Goal: Task Accomplishment & Management: Manage account settings

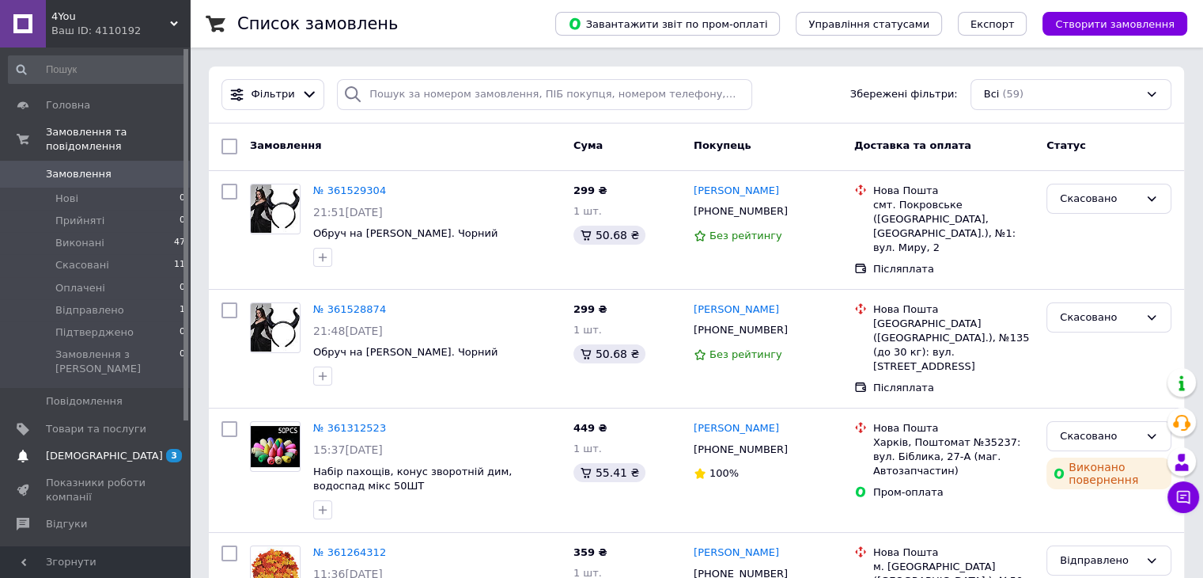
click at [70, 449] on span "[DEMOGRAPHIC_DATA]" at bounding box center [104, 456] width 117 height 14
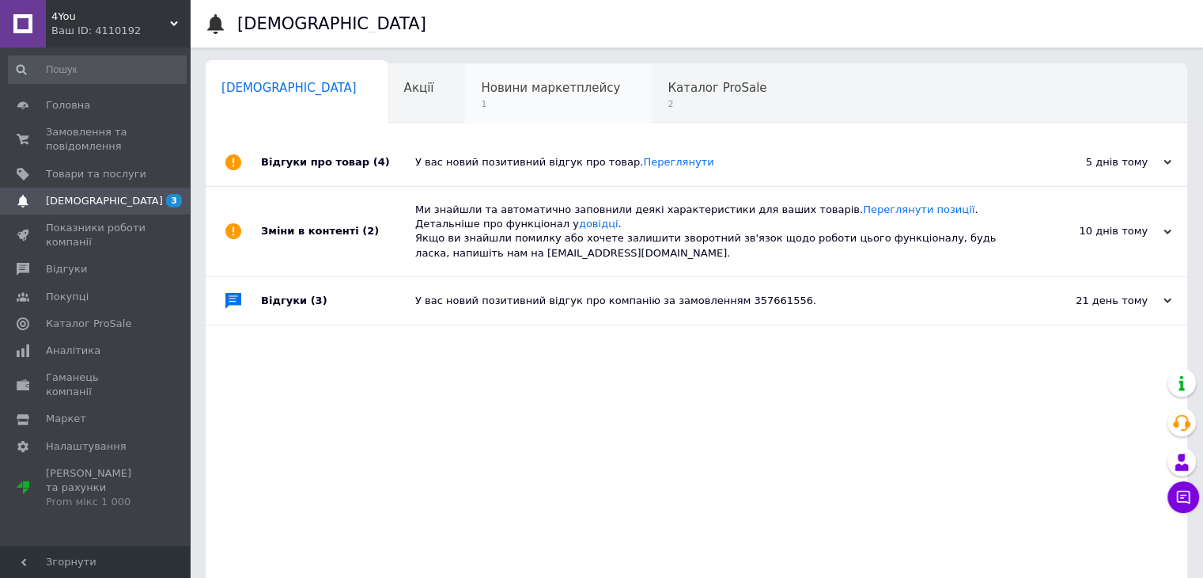
click at [481, 89] on span "Новини маркетплейсу" at bounding box center [550, 88] width 139 height 14
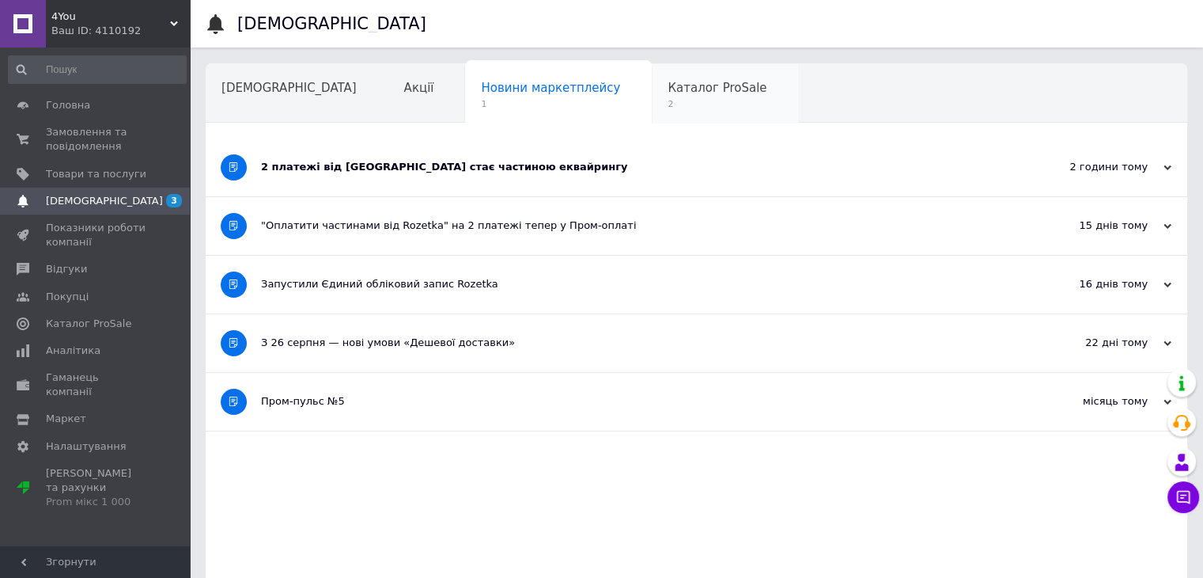
click at [652, 96] on div "Каталог ProSale 2" at bounding box center [725, 94] width 146 height 60
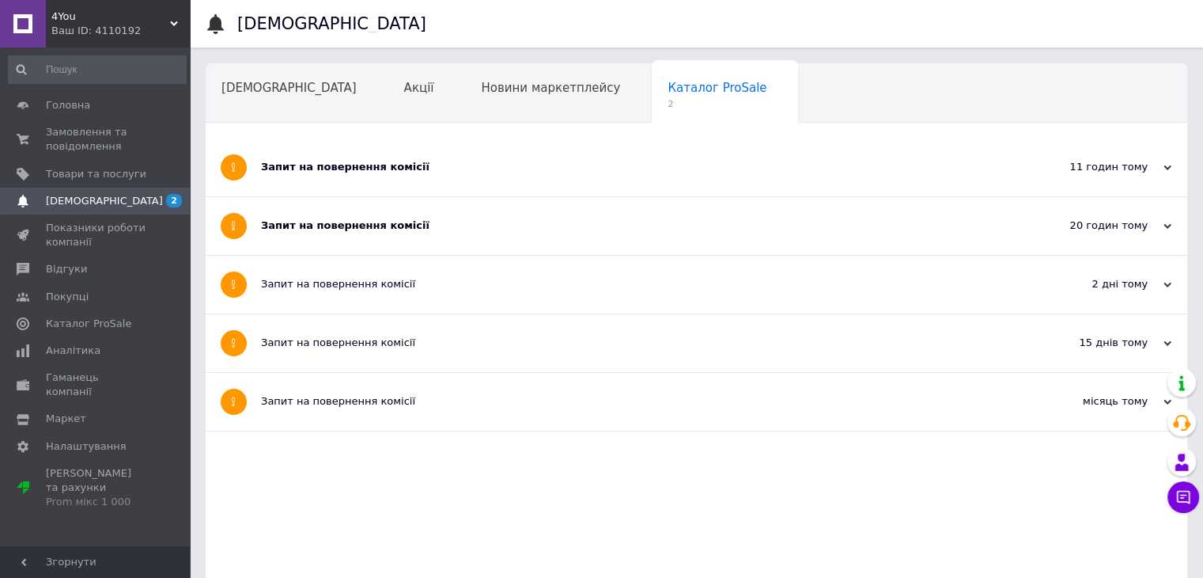
click at [394, 188] on div "Запит на повернення комісії" at bounding box center [637, 167] width 752 height 58
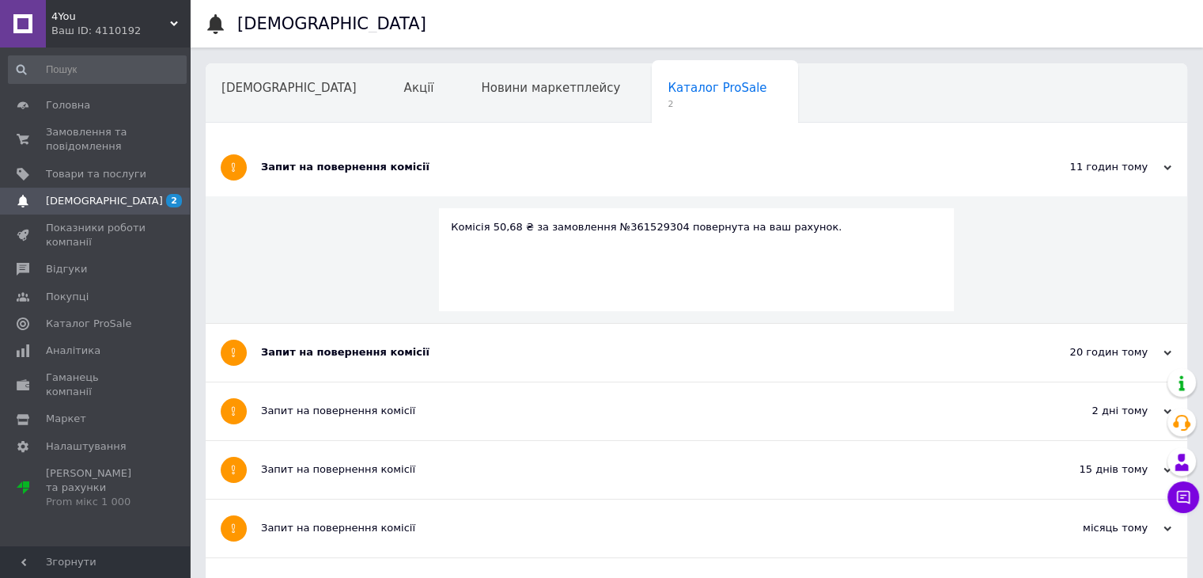
click at [352, 357] on div "Запит на повернення комісії" at bounding box center [637, 352] width 752 height 14
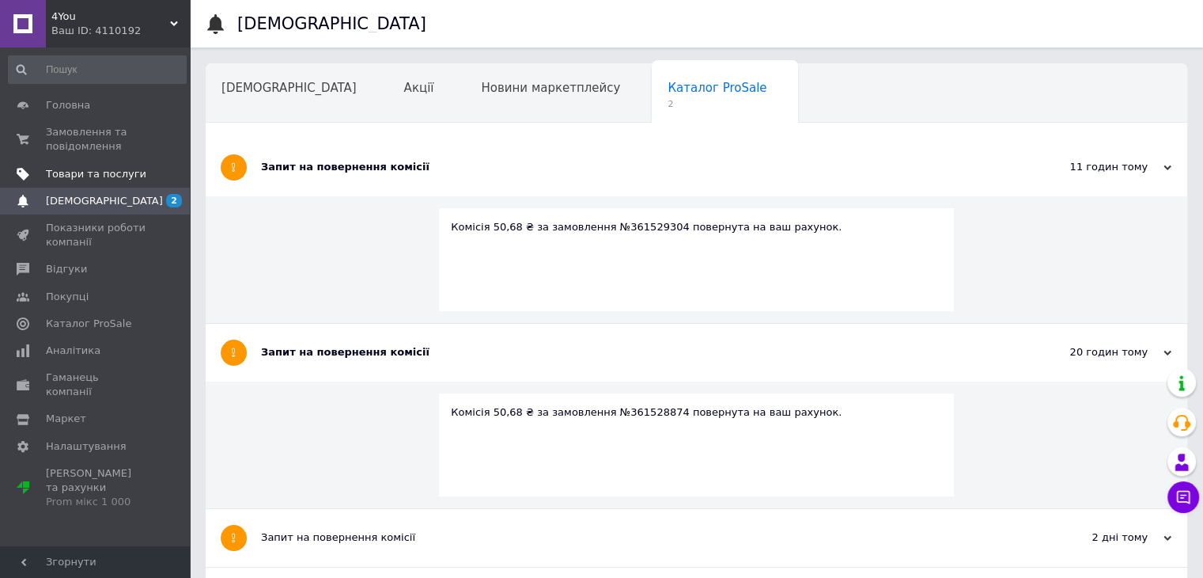
click at [105, 175] on span "Товари та послуги" at bounding box center [96, 174] width 100 height 14
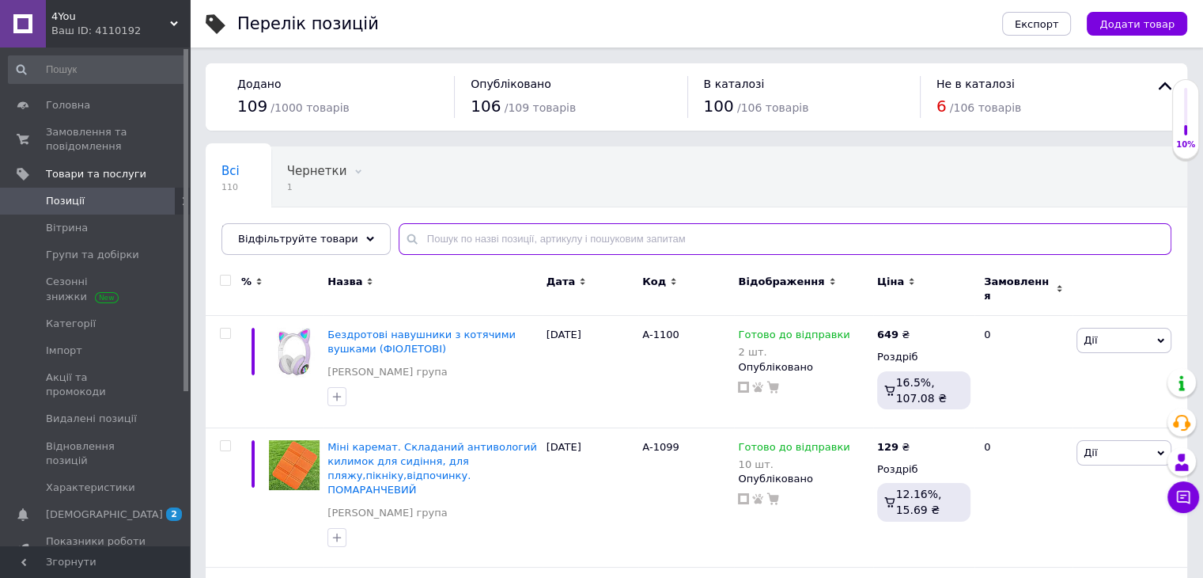
click at [440, 241] on input "text" at bounding box center [785, 239] width 773 height 32
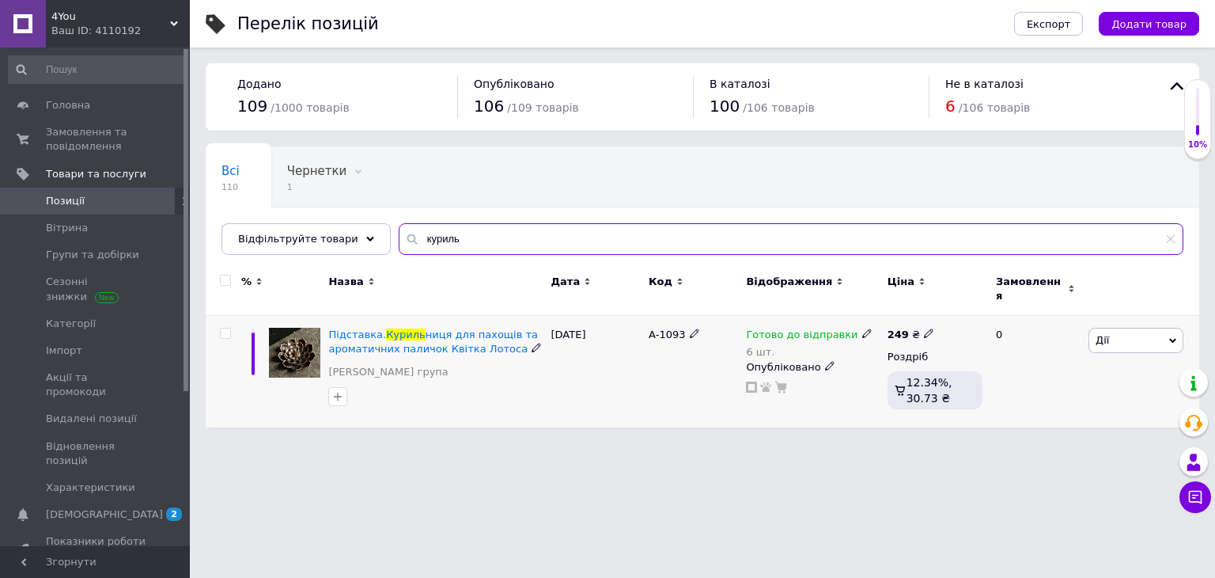
type input "куриль"
click at [862, 328] on icon at bounding box center [866, 332] width 9 height 9
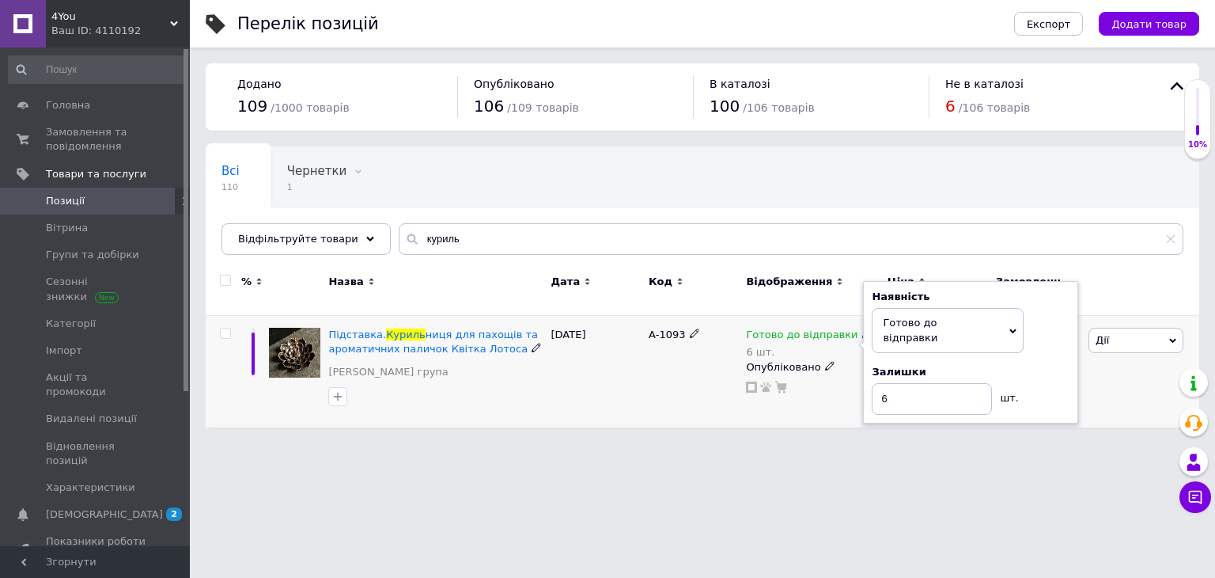
click at [1054, 365] on div "Залишки" at bounding box center [971, 372] width 198 height 14
click at [916, 383] on input "6" at bounding box center [932, 399] width 120 height 32
type input "4"
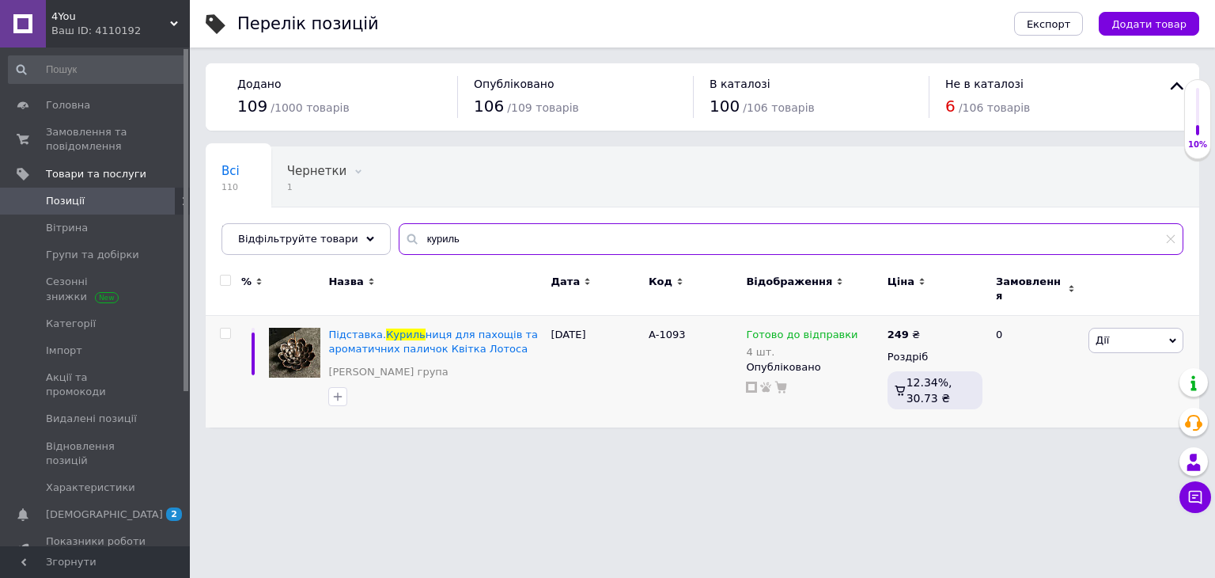
drag, startPoint x: 477, startPoint y: 247, endPoint x: 398, endPoint y: 241, distance: 79.3
click at [399, 241] on div "куриль" at bounding box center [791, 239] width 785 height 32
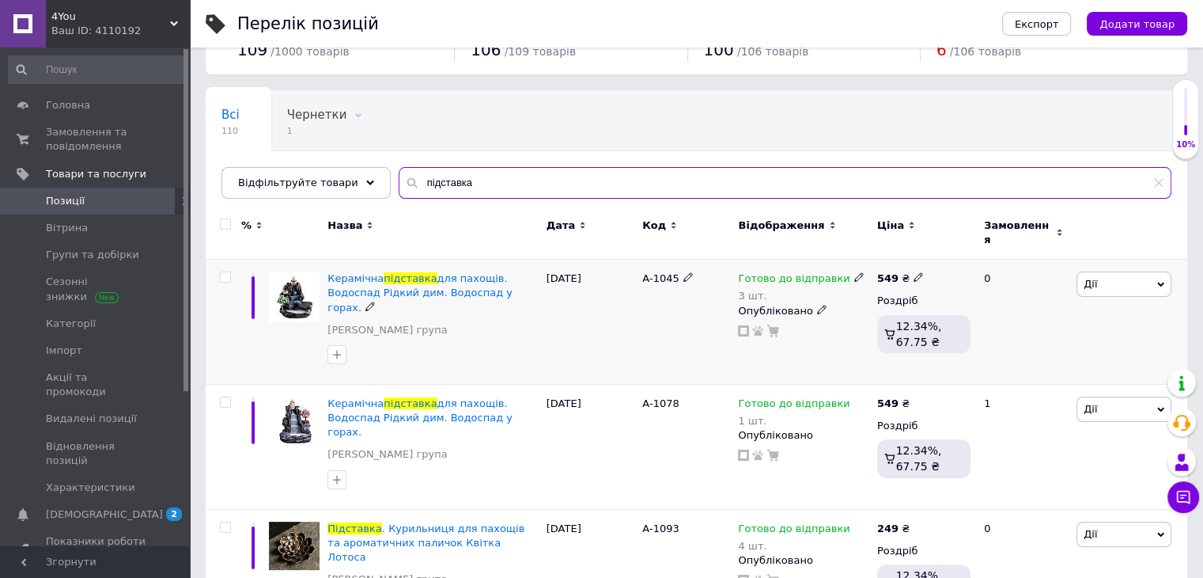
scroll to position [79, 0]
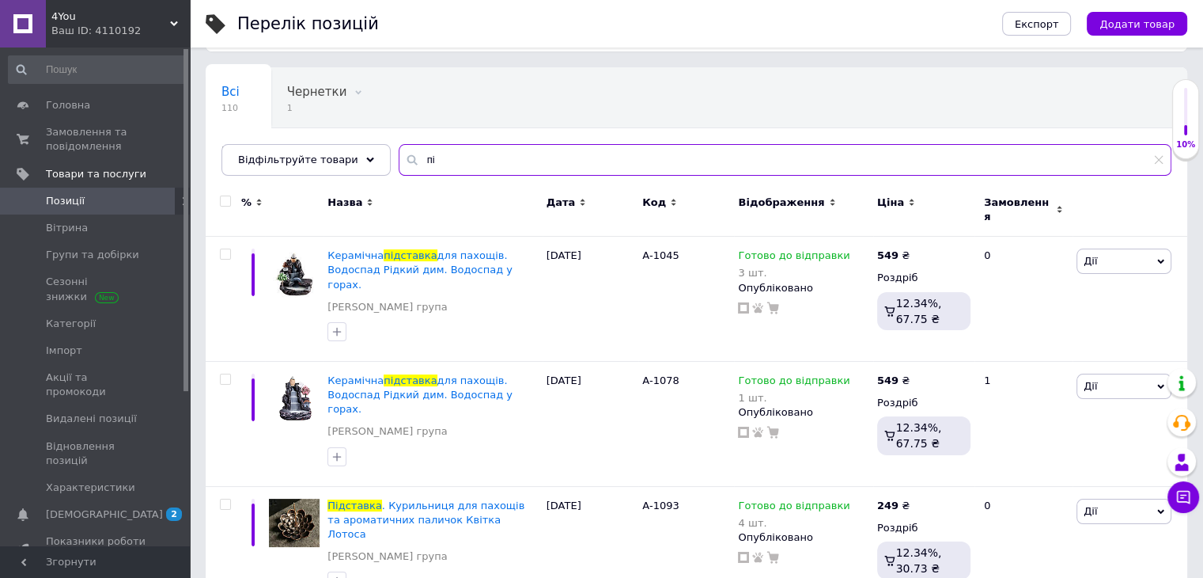
type input "п"
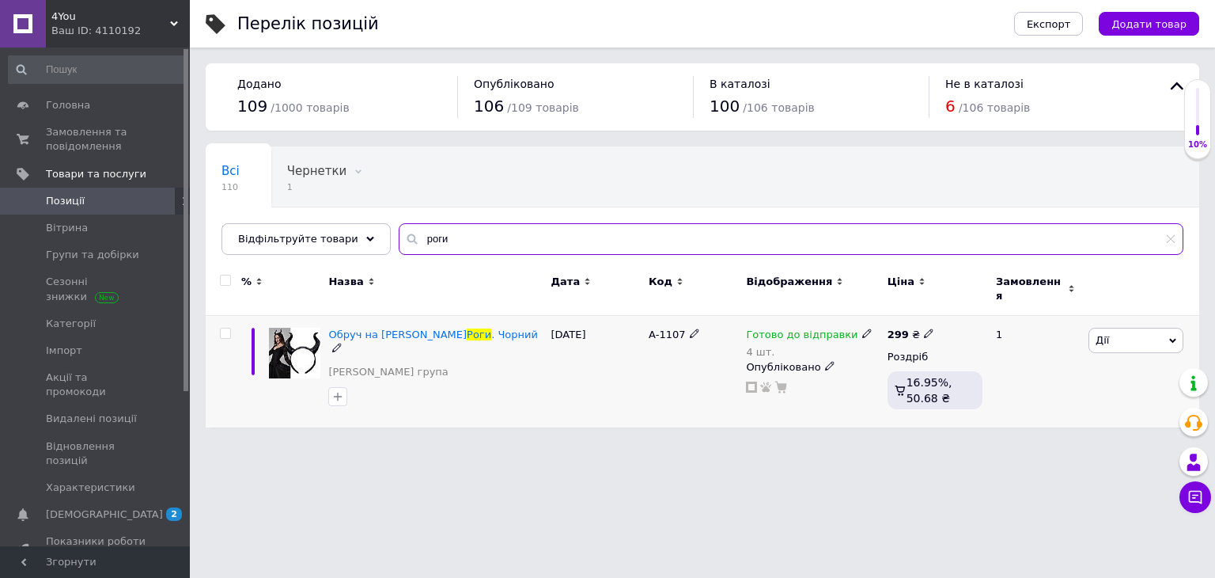
type input "роги"
click at [862, 328] on icon at bounding box center [866, 332] width 9 height 9
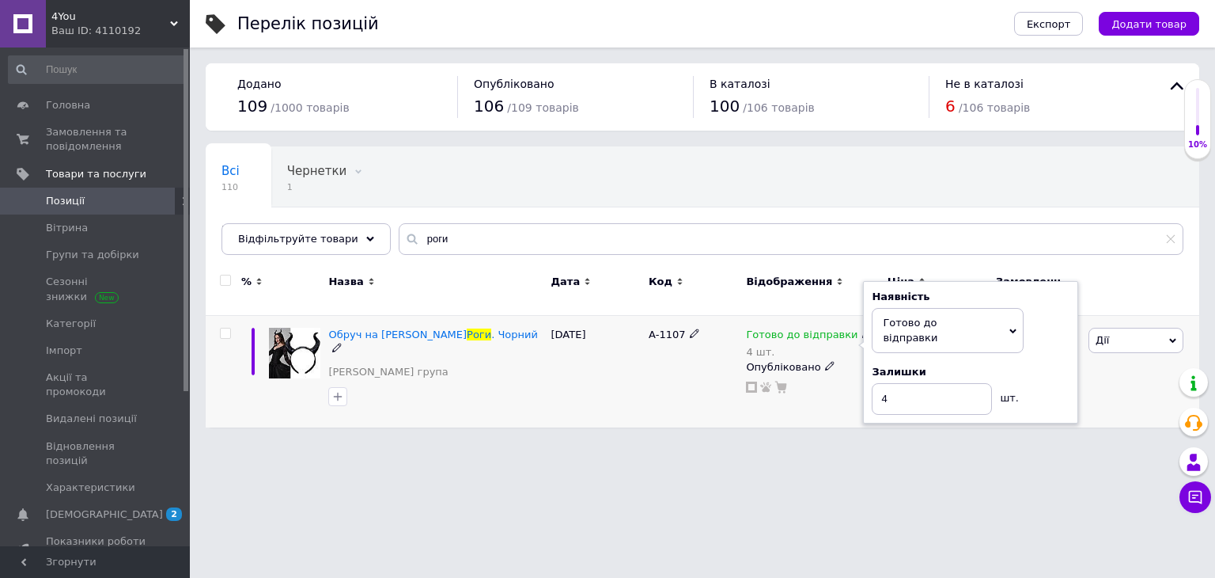
click at [1048, 365] on div "Залишки 4 шт." at bounding box center [971, 390] width 198 height 50
drag, startPoint x: 893, startPoint y: 371, endPoint x: 847, endPoint y: 367, distance: 46.9
click at [847, 367] on div "Готово до відправки 4 шт. Наявність [PERSON_NAME] до відправки В наявності Нема…" at bounding box center [812, 361] width 133 height 66
type input "3"
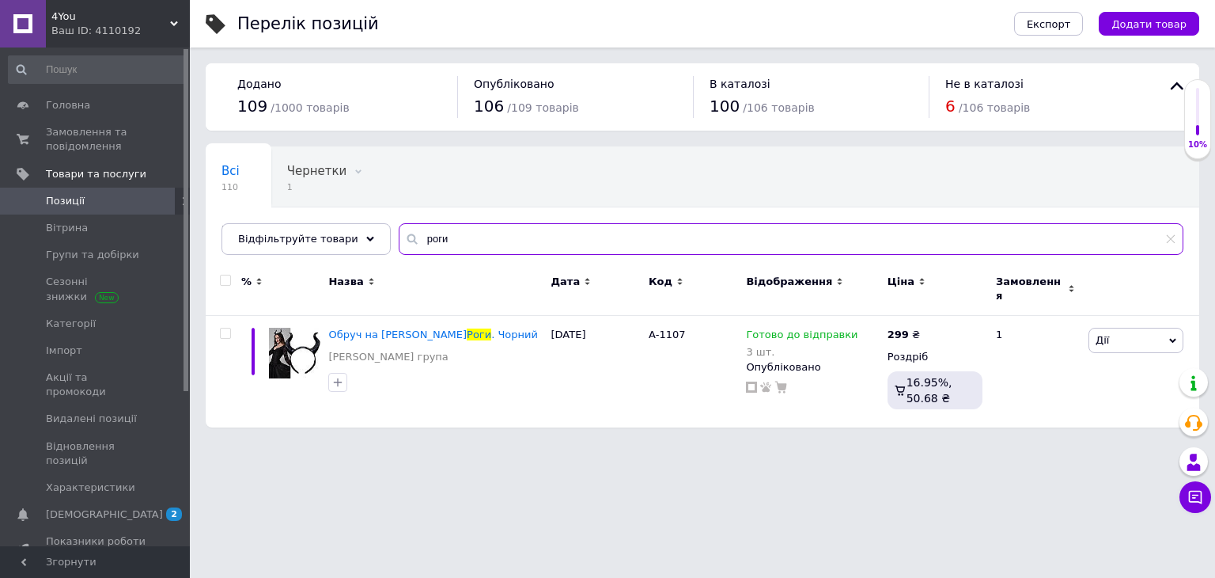
drag, startPoint x: 465, startPoint y: 240, endPoint x: 373, endPoint y: 237, distance: 92.6
click at [373, 237] on div "Всі 110 Чернетки 1 Видалити Редагувати Немає в наявності 9 Видалити Редагувати …" at bounding box center [703, 200] width 994 height 108
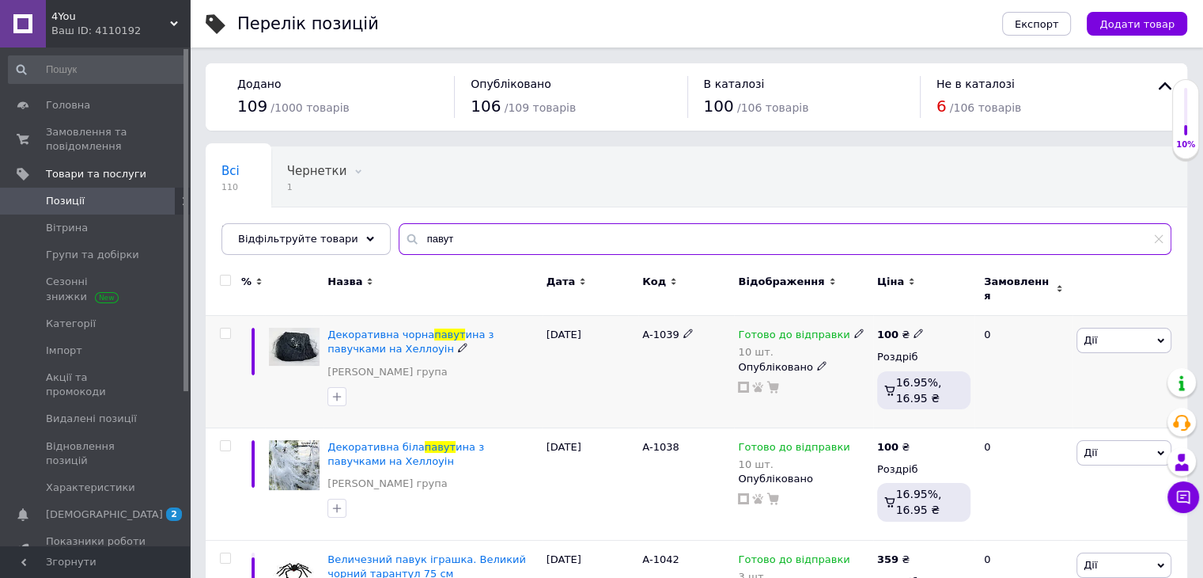
type input "павут"
click at [855, 328] on icon at bounding box center [859, 332] width 9 height 9
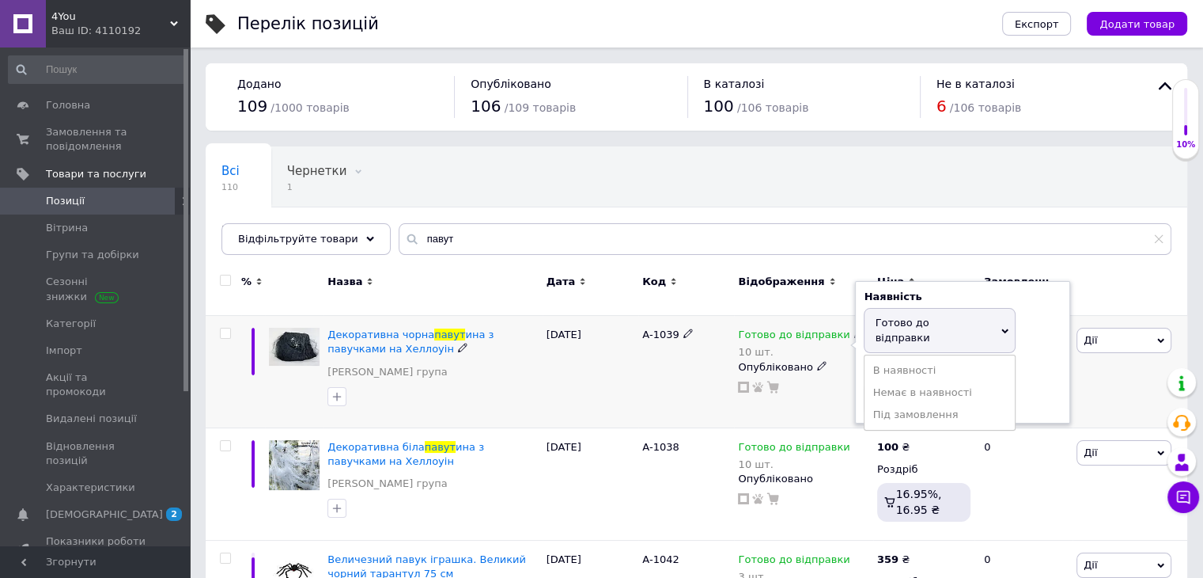
click at [1038, 365] on div "Залишки" at bounding box center [963, 372] width 198 height 14
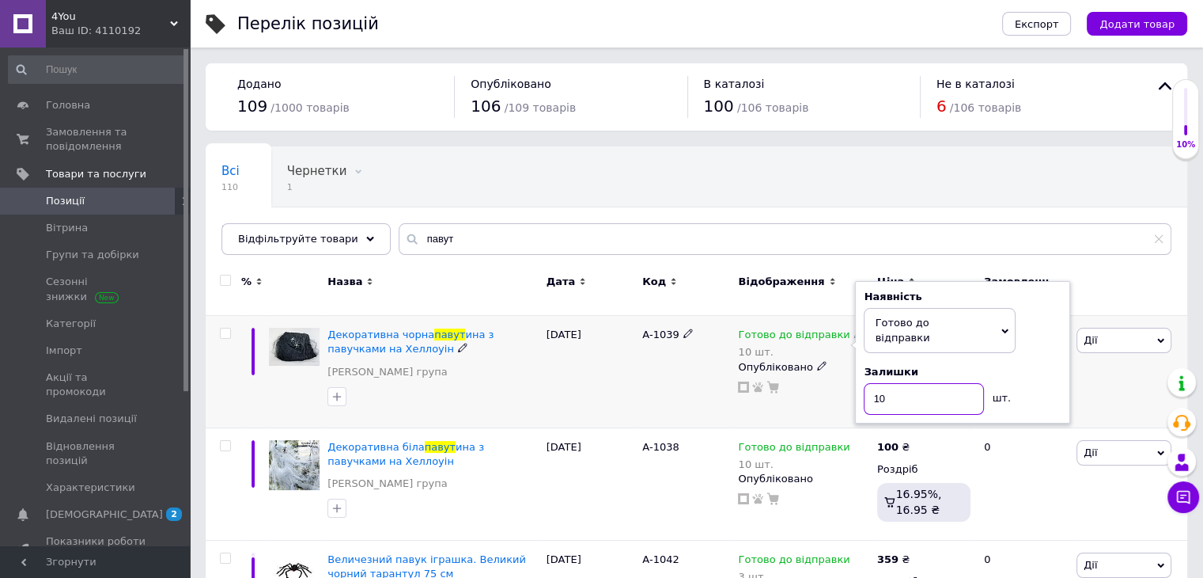
drag, startPoint x: 906, startPoint y: 369, endPoint x: 809, endPoint y: 377, distance: 96.9
click at [809, 377] on div "Готово до відправки 10 шт. Наявність [PERSON_NAME] до відправки В наявності Нем…" at bounding box center [803, 361] width 131 height 66
type input "9"
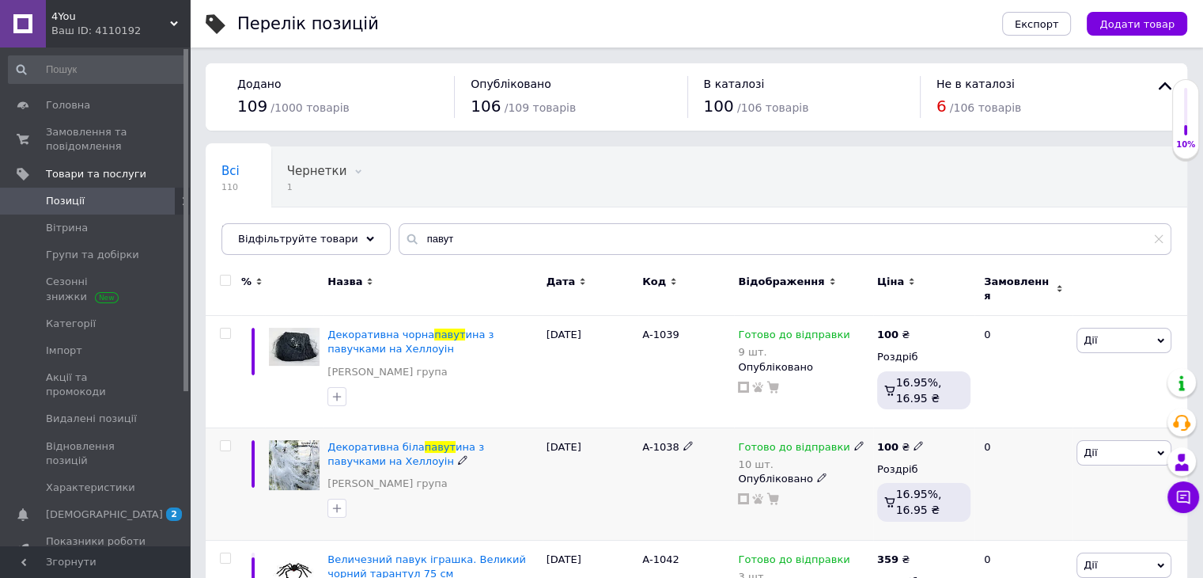
click at [847, 442] on div "Готово до відправки" at bounding box center [801, 447] width 126 height 14
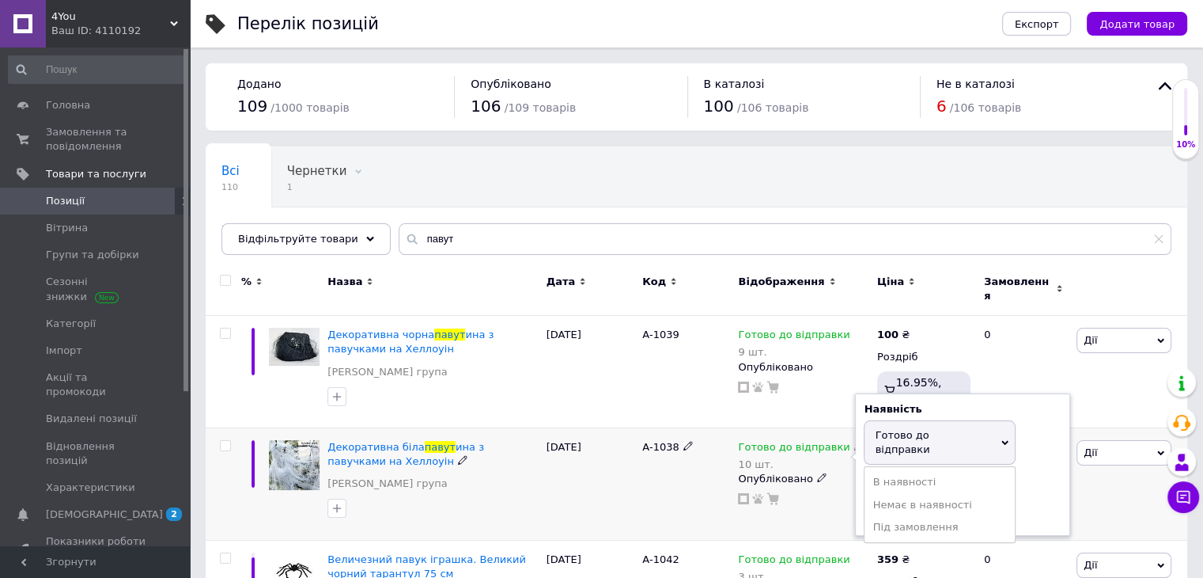
click at [1048, 476] on div "Залишки" at bounding box center [963, 483] width 198 height 14
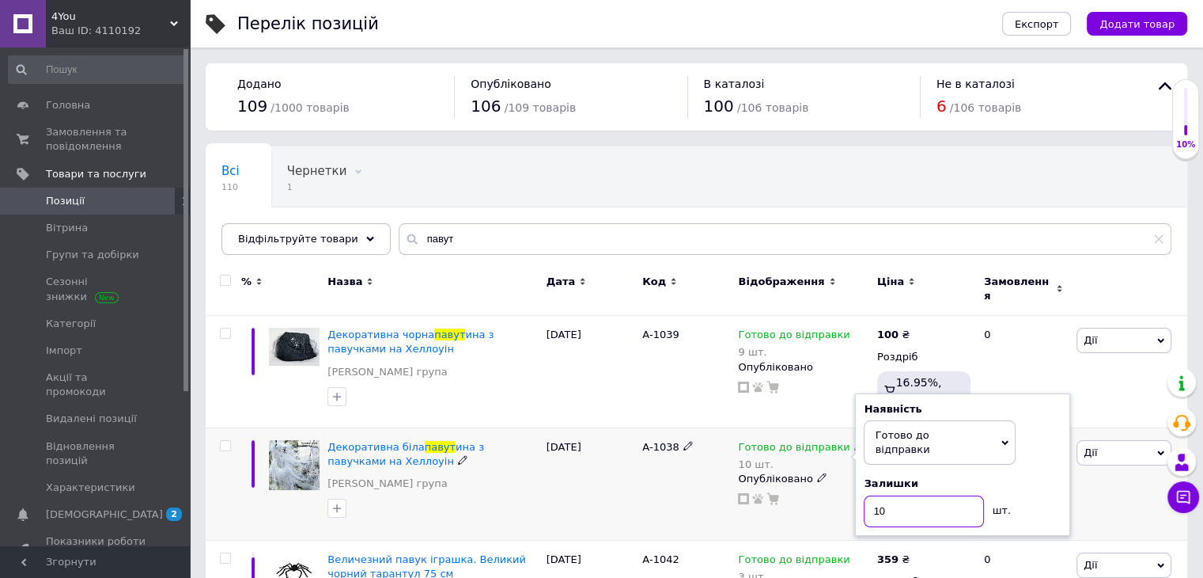
drag, startPoint x: 912, startPoint y: 481, endPoint x: 789, endPoint y: 494, distance: 124.1
click at [789, 494] on div "Готово до відправки 10 шт. Наявність [PERSON_NAME] до відправки В наявності Нем…" at bounding box center [803, 473] width 131 height 66
type input "9"
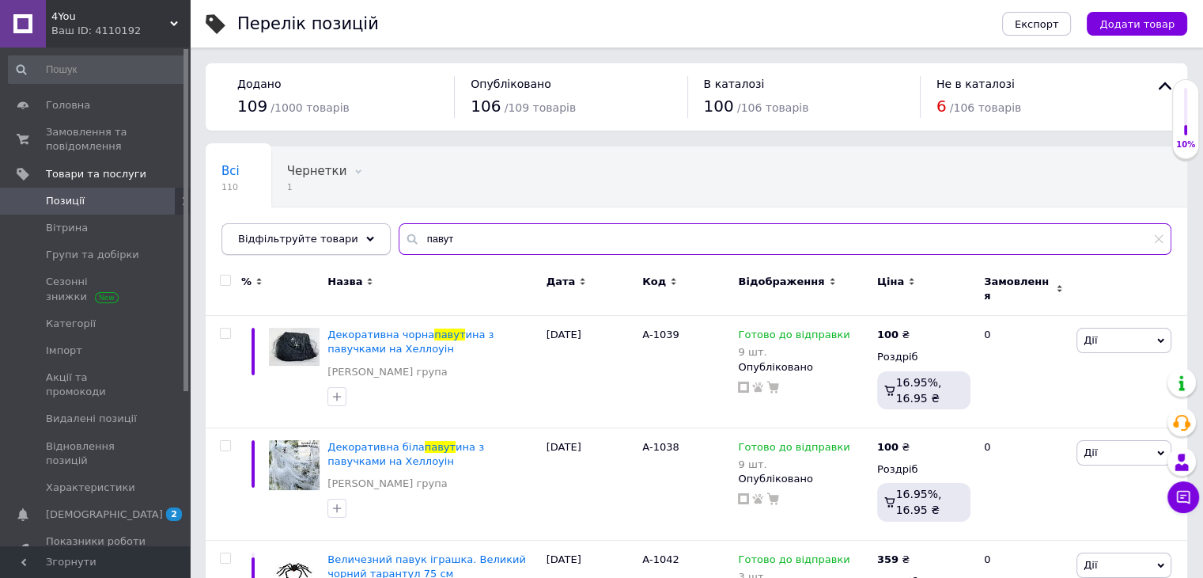
drag, startPoint x: 384, startPoint y: 235, endPoint x: 339, endPoint y: 228, distance: 44.9
click at [339, 228] on div "Відфільтруйте товари павут" at bounding box center [697, 239] width 950 height 32
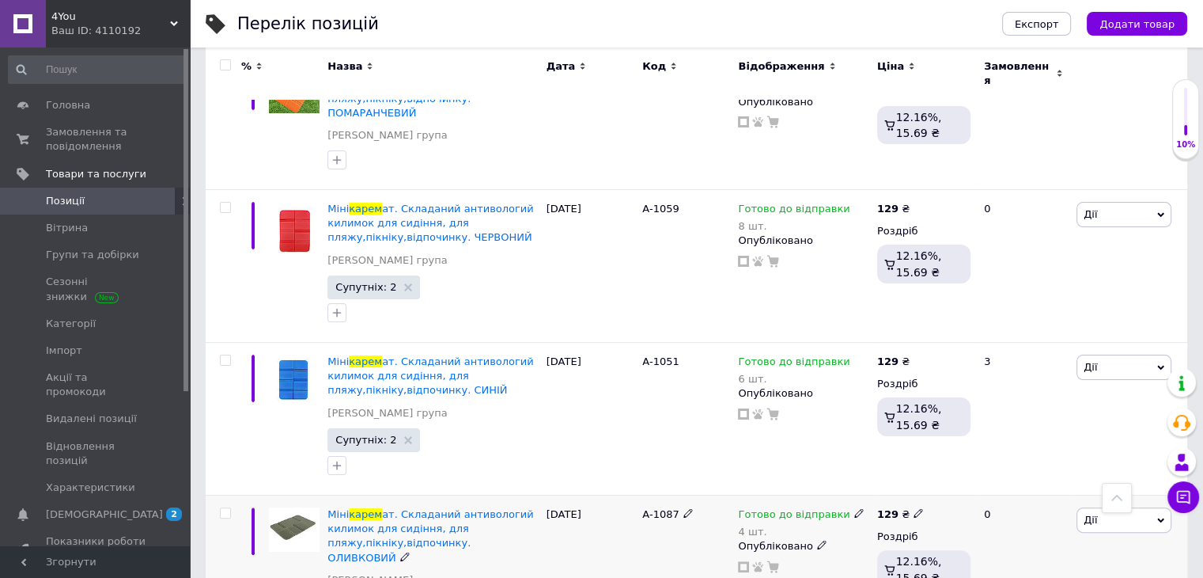
scroll to position [237, 0]
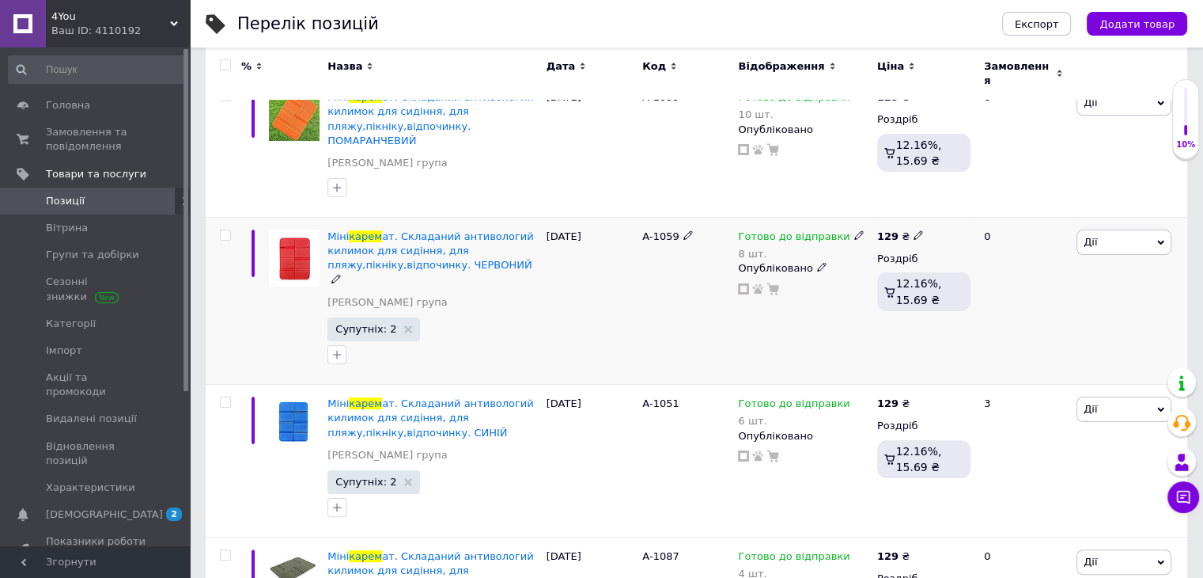
type input "карем"
click at [855, 230] on icon at bounding box center [859, 234] width 9 height 9
click at [1026, 267] on div "Залишки" at bounding box center [963, 274] width 198 height 14
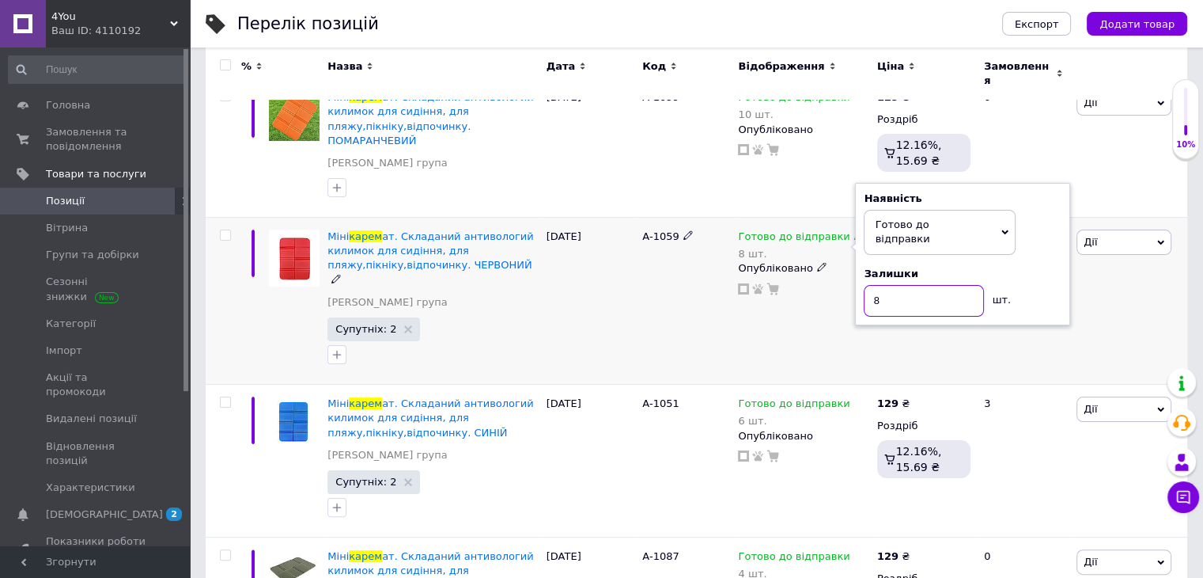
drag, startPoint x: 893, startPoint y: 270, endPoint x: 851, endPoint y: 266, distance: 42.9
click at [851, 266] on div "Готово до відправки 8 шт. Наявність [PERSON_NAME] до відправки В наявності Нема…" at bounding box center [803, 262] width 131 height 66
type input "5"
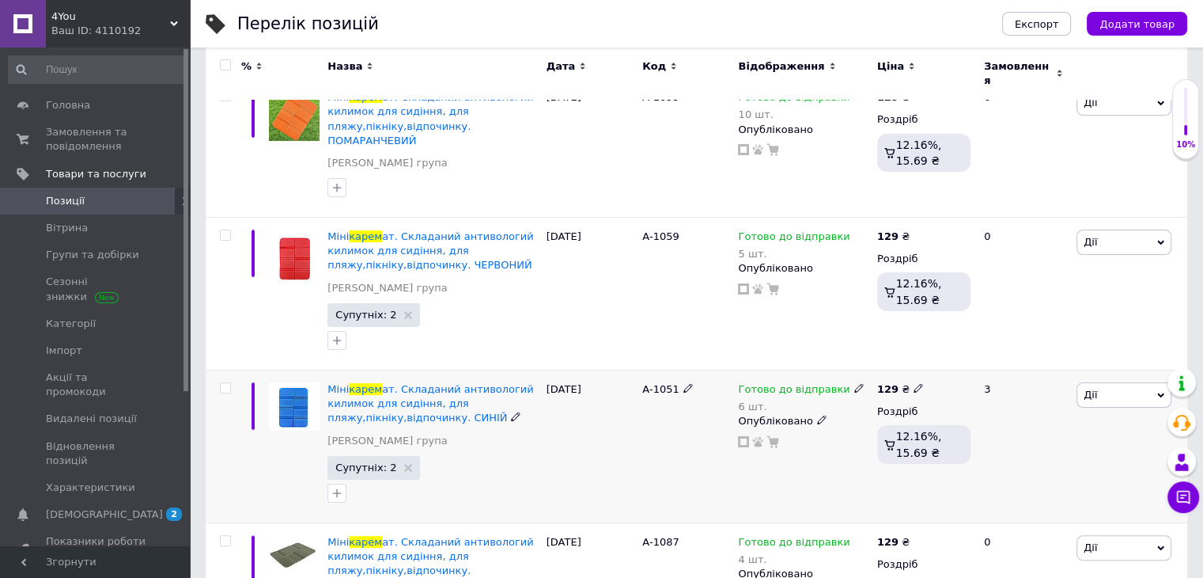
click at [855, 383] on icon at bounding box center [859, 387] width 9 height 9
click at [1032, 419] on div "Залишки" at bounding box center [963, 426] width 198 height 14
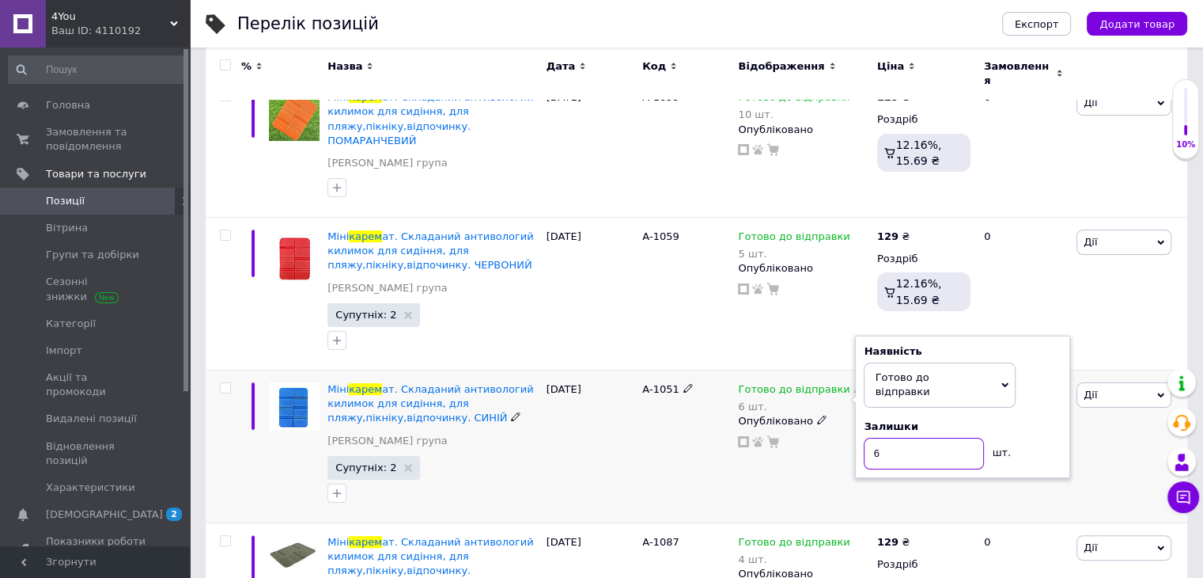
drag, startPoint x: 886, startPoint y: 413, endPoint x: 869, endPoint y: 411, distance: 17.5
click at [869, 438] on input "6" at bounding box center [924, 454] width 120 height 32
type input "5"
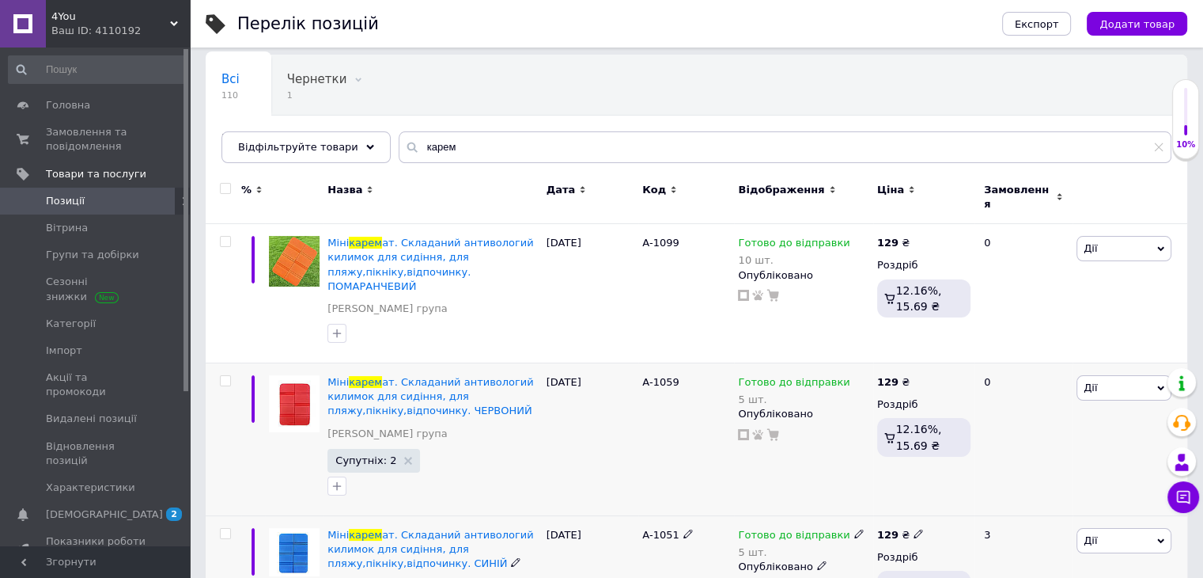
scroll to position [0, 0]
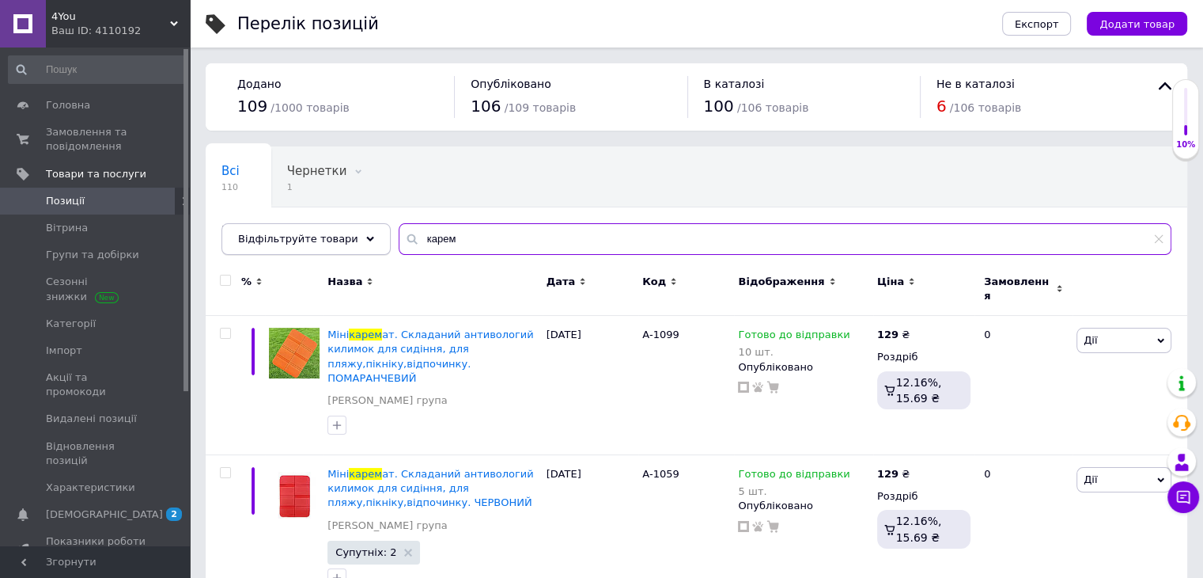
drag, startPoint x: 465, startPoint y: 222, endPoint x: 313, endPoint y: 233, distance: 152.3
click at [313, 233] on div "Відфільтруйте товари карем" at bounding box center [697, 239] width 950 height 32
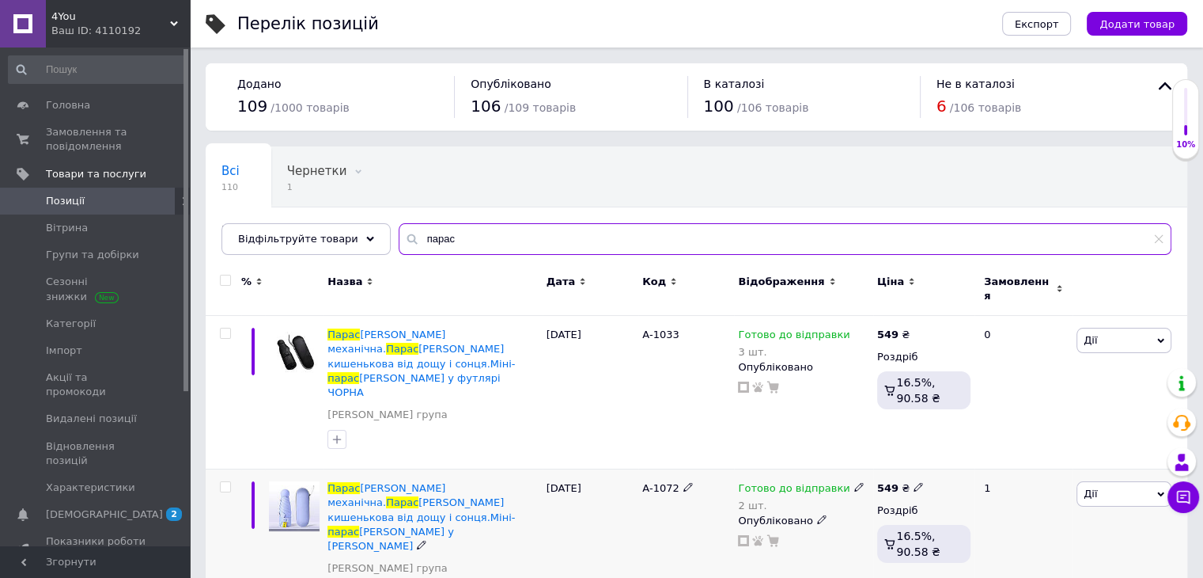
type input "парас"
click at [855, 482] on icon at bounding box center [859, 486] width 9 height 9
click at [1046, 518] on div "Залишки" at bounding box center [963, 525] width 198 height 14
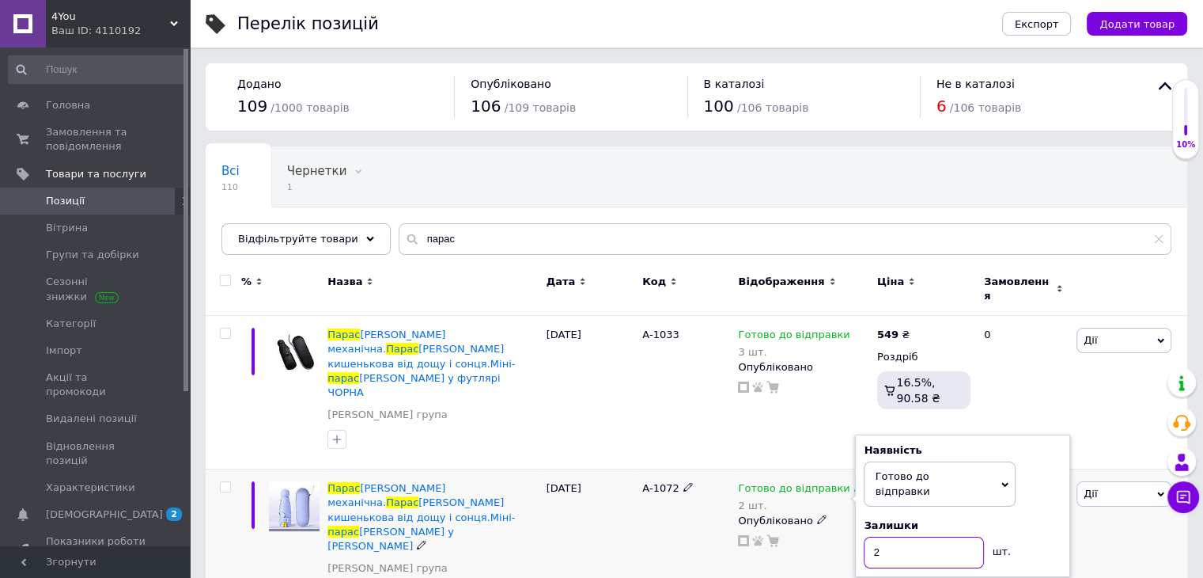
drag, startPoint x: 895, startPoint y: 502, endPoint x: 826, endPoint y: 507, distance: 69.0
click at [826, 507] on div "Готово до відправки 2 шт. Наявність [PERSON_NAME] до відправки В наявності Нема…" at bounding box center [803, 514] width 131 height 66
type input "1"
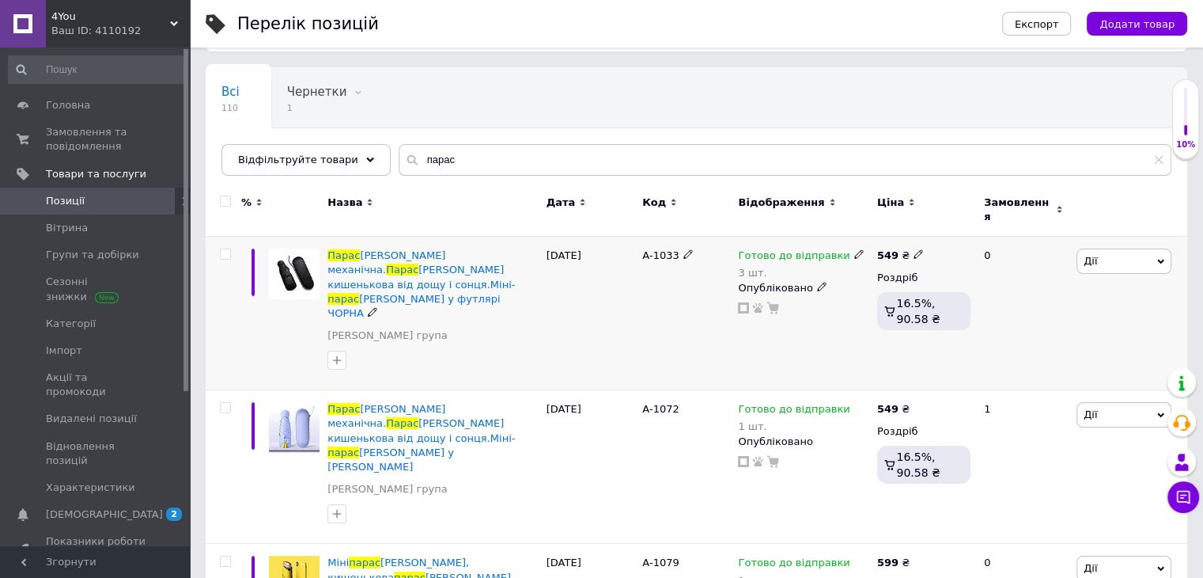
scroll to position [104, 0]
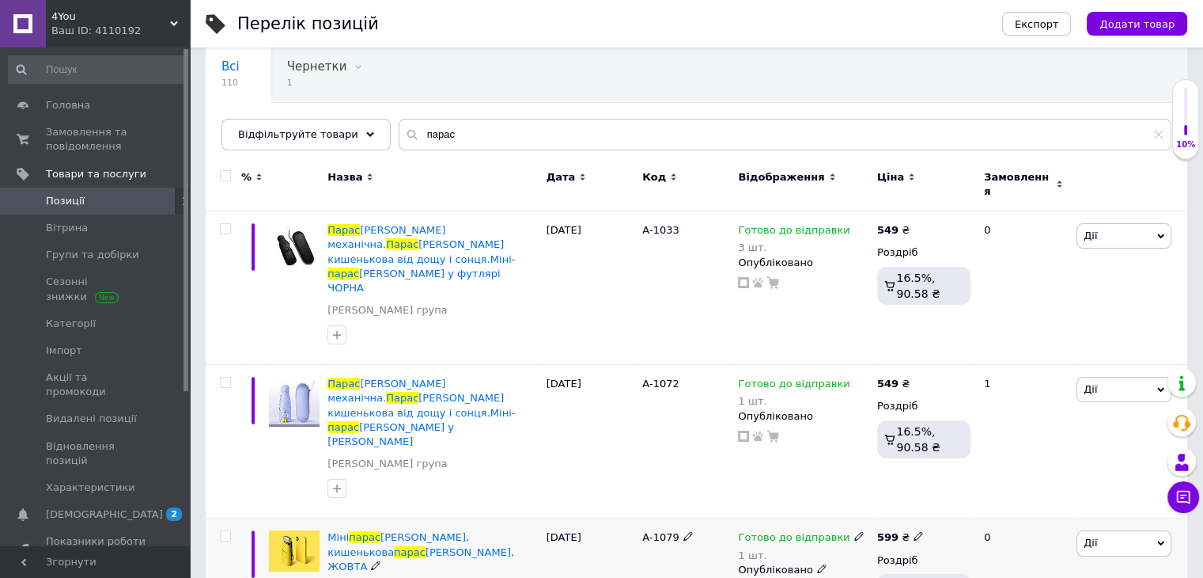
click at [855, 531] on icon at bounding box center [859, 535] width 9 height 9
click at [1029, 567] on div "Залишки" at bounding box center [963, 574] width 198 height 14
drag, startPoint x: 908, startPoint y: 515, endPoint x: 775, endPoint y: 522, distance: 133.1
click at [775, 530] on div "Готово до відправки 1 шт. Наявність [PERSON_NAME] до відправки В наявності Нема…" at bounding box center [803, 563] width 131 height 66
type input "3"
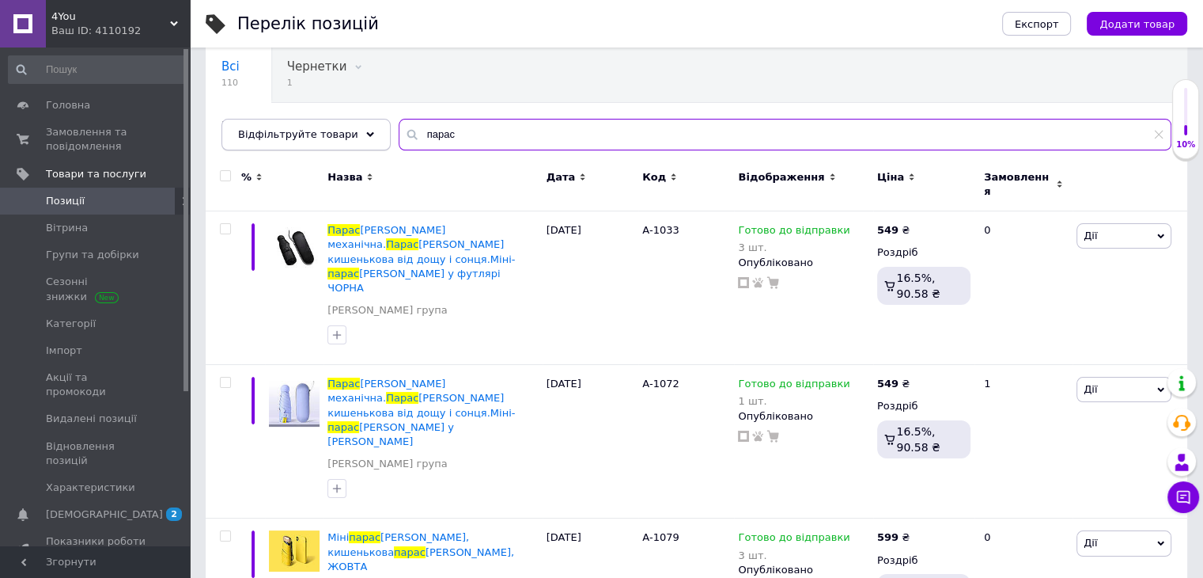
drag, startPoint x: 447, startPoint y: 132, endPoint x: 366, endPoint y: 128, distance: 80.8
click at [366, 128] on div "Відфільтруйте товари парас" at bounding box center [697, 135] width 950 height 32
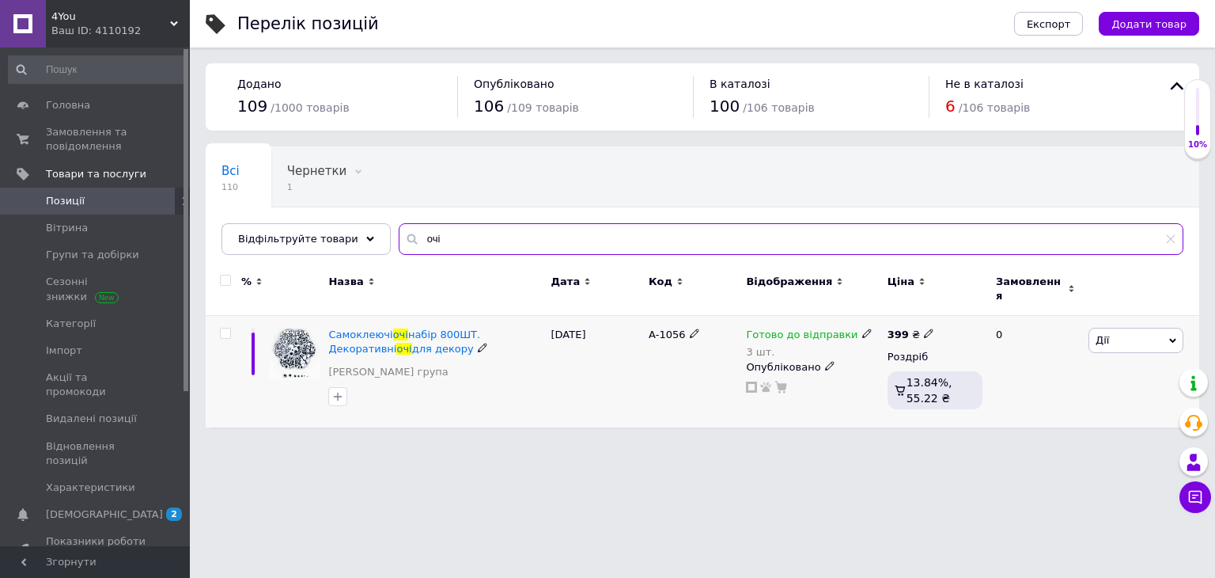
type input "очі"
click at [862, 328] on icon at bounding box center [866, 332] width 9 height 9
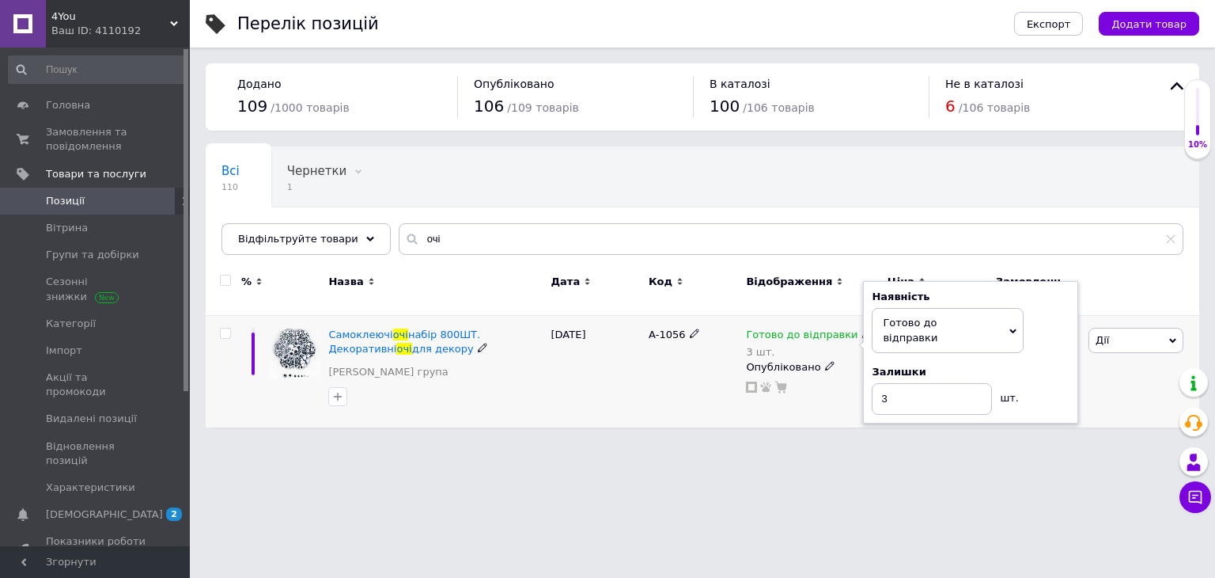
click at [1037, 365] on div "Залишки" at bounding box center [971, 372] width 198 height 14
drag, startPoint x: 893, startPoint y: 381, endPoint x: 870, endPoint y: 381, distance: 22.2
click at [870, 381] on div "Наявність [PERSON_NAME] до відправки В наявності Немає в наявності Під замовлен…" at bounding box center [970, 352] width 215 height 142
type input "2"
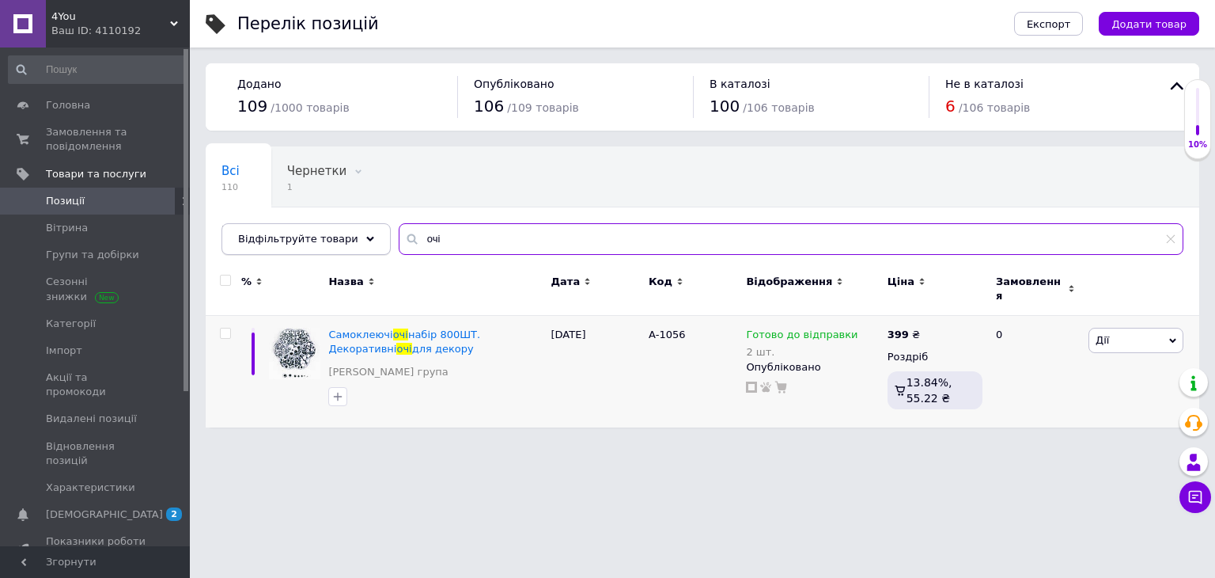
drag, startPoint x: 445, startPoint y: 238, endPoint x: 363, endPoint y: 238, distance: 81.5
click at [363, 238] on div "Відфільтруйте товари очі" at bounding box center [703, 239] width 962 height 32
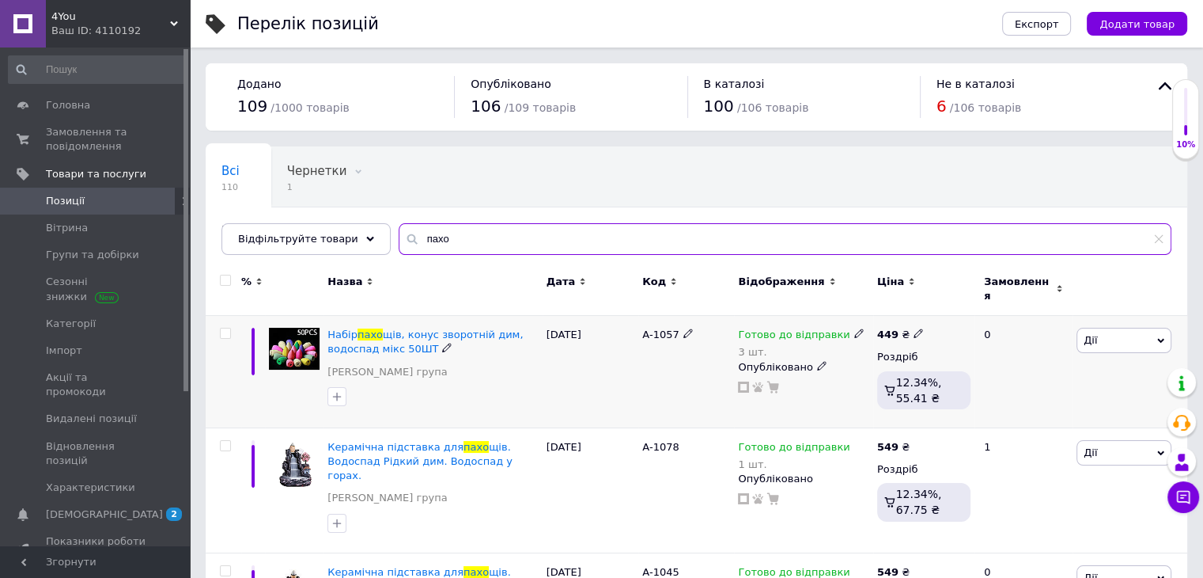
type input "пахо"
click at [855, 328] on icon at bounding box center [859, 332] width 9 height 9
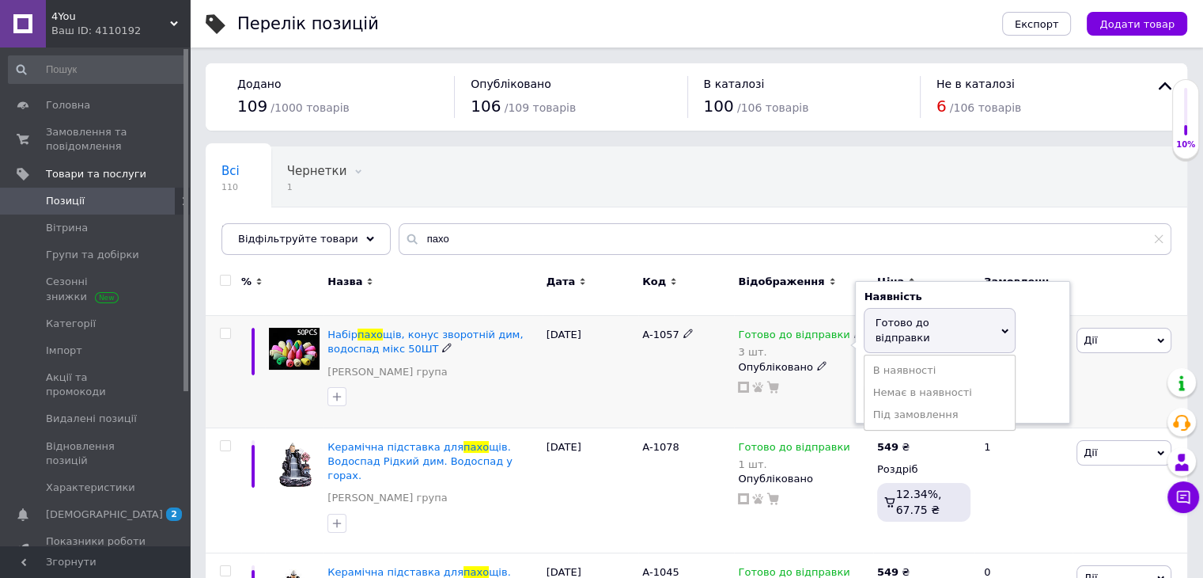
click at [1038, 365] on div "Залишки 3 шт." at bounding box center [963, 390] width 198 height 50
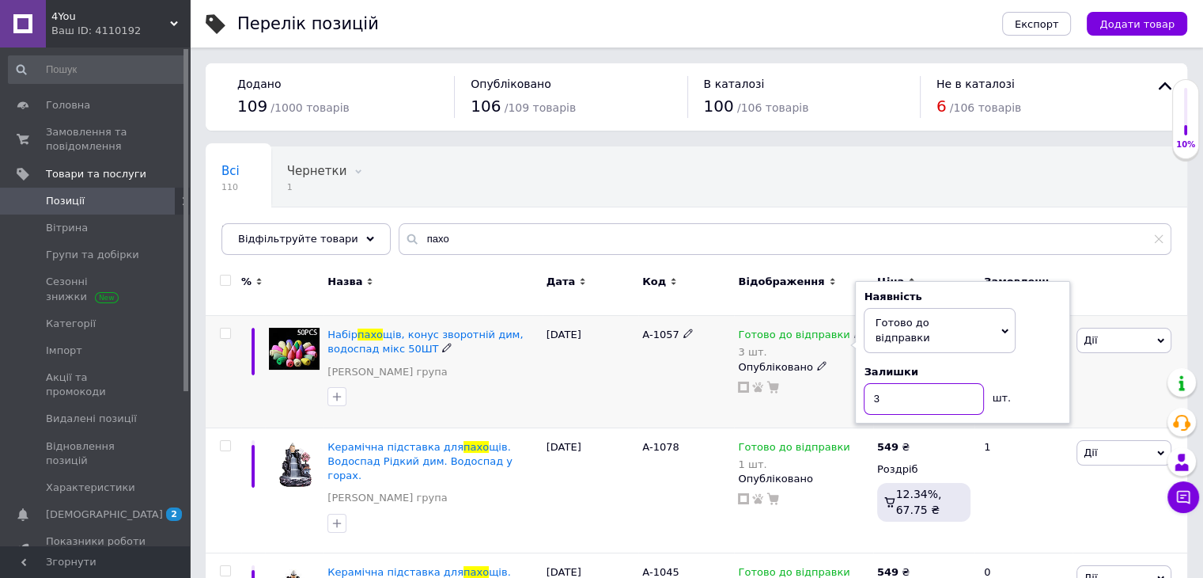
drag, startPoint x: 883, startPoint y: 373, endPoint x: 828, endPoint y: 366, distance: 55.1
click at [828, 366] on div "Готово до відправки 3 шт. Наявність [PERSON_NAME] до відправки В наявності Нема…" at bounding box center [803, 361] width 131 height 66
type input "2"
